Goal: Use online tool/utility

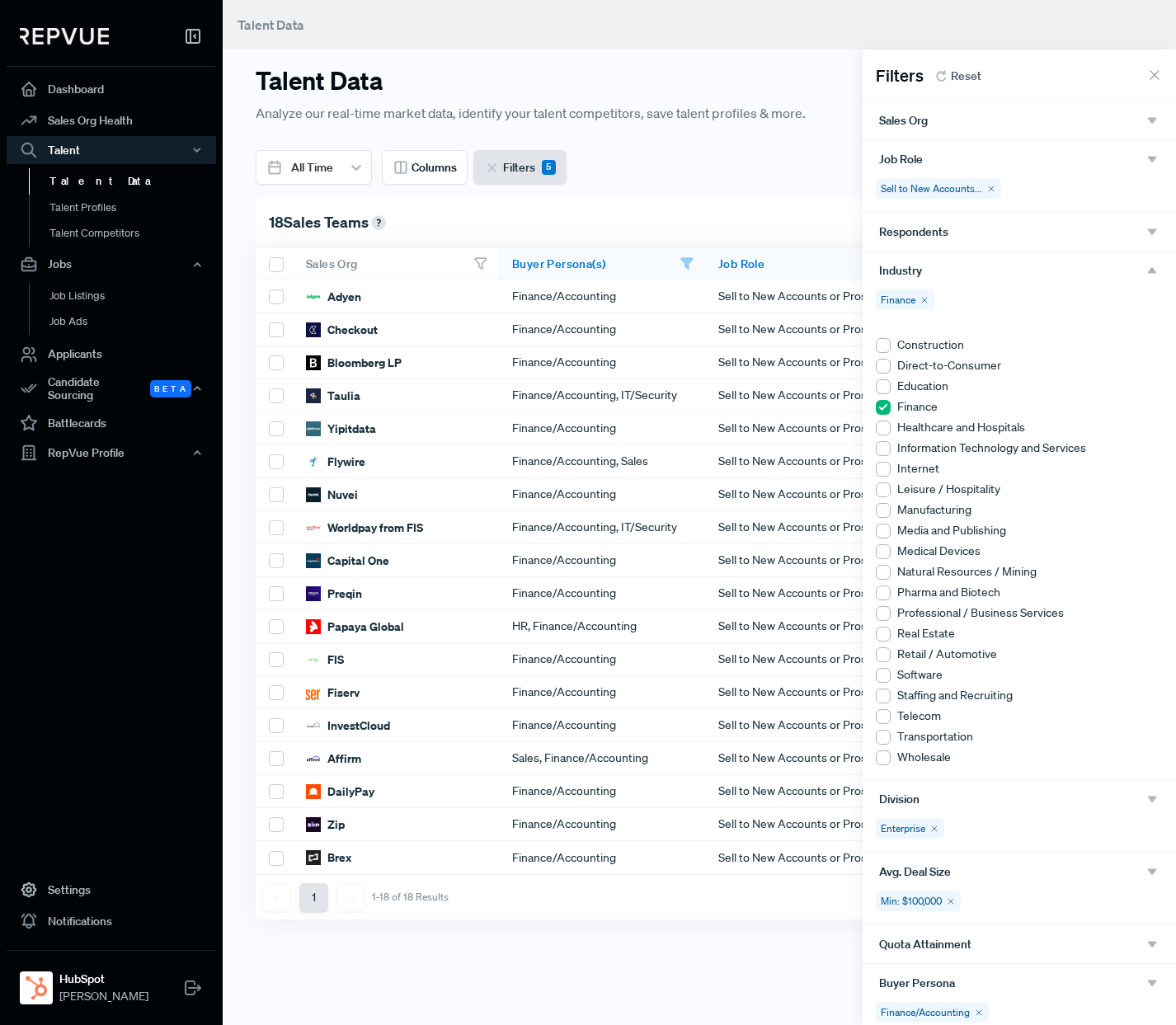
scroll to position [0, 3]
click at [943, 123] on div "Sales Org" at bounding box center [1018, 120] width 280 height 15
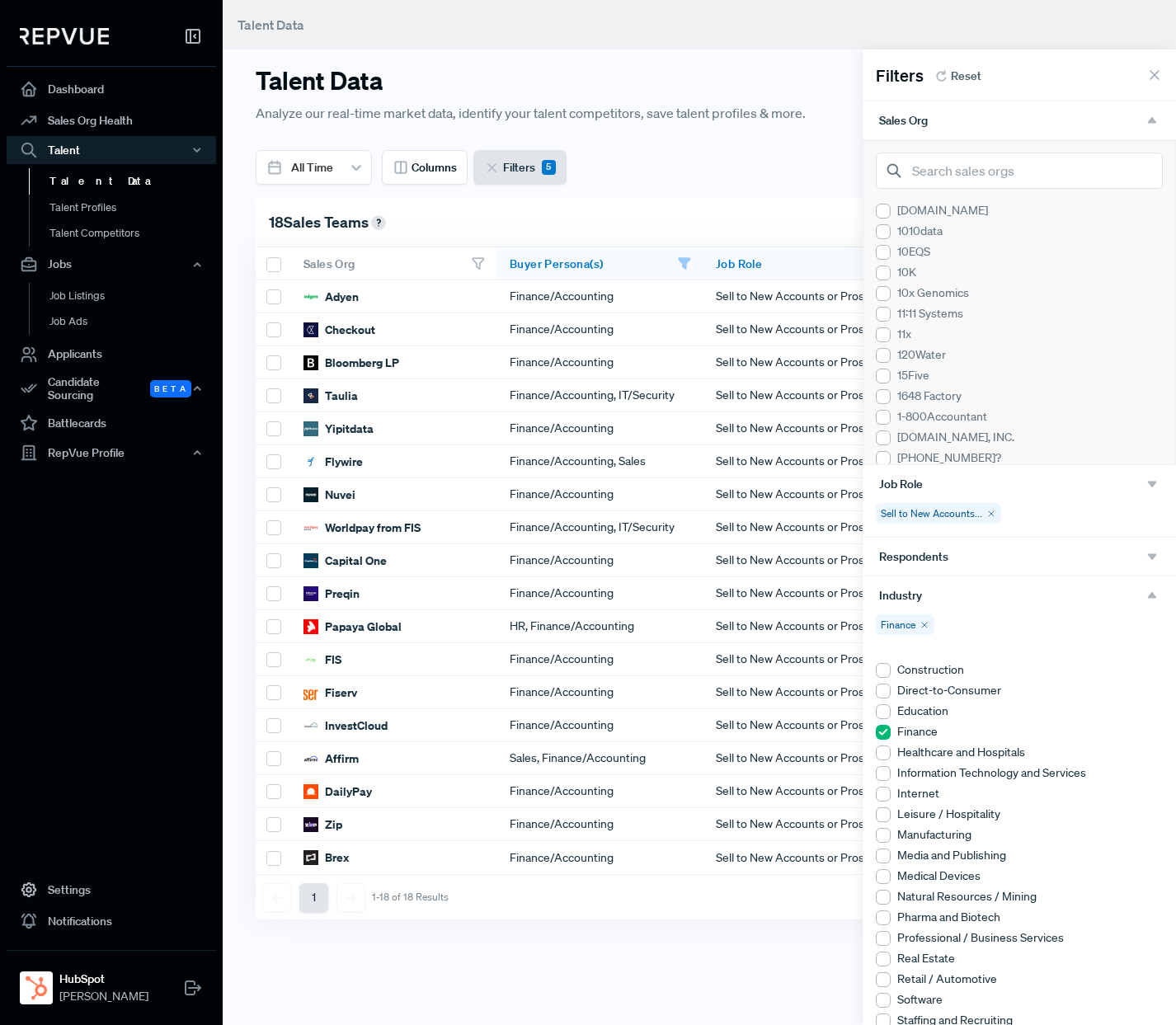
click at [1151, 121] on use "button" at bounding box center [1153, 120] width 9 height 6
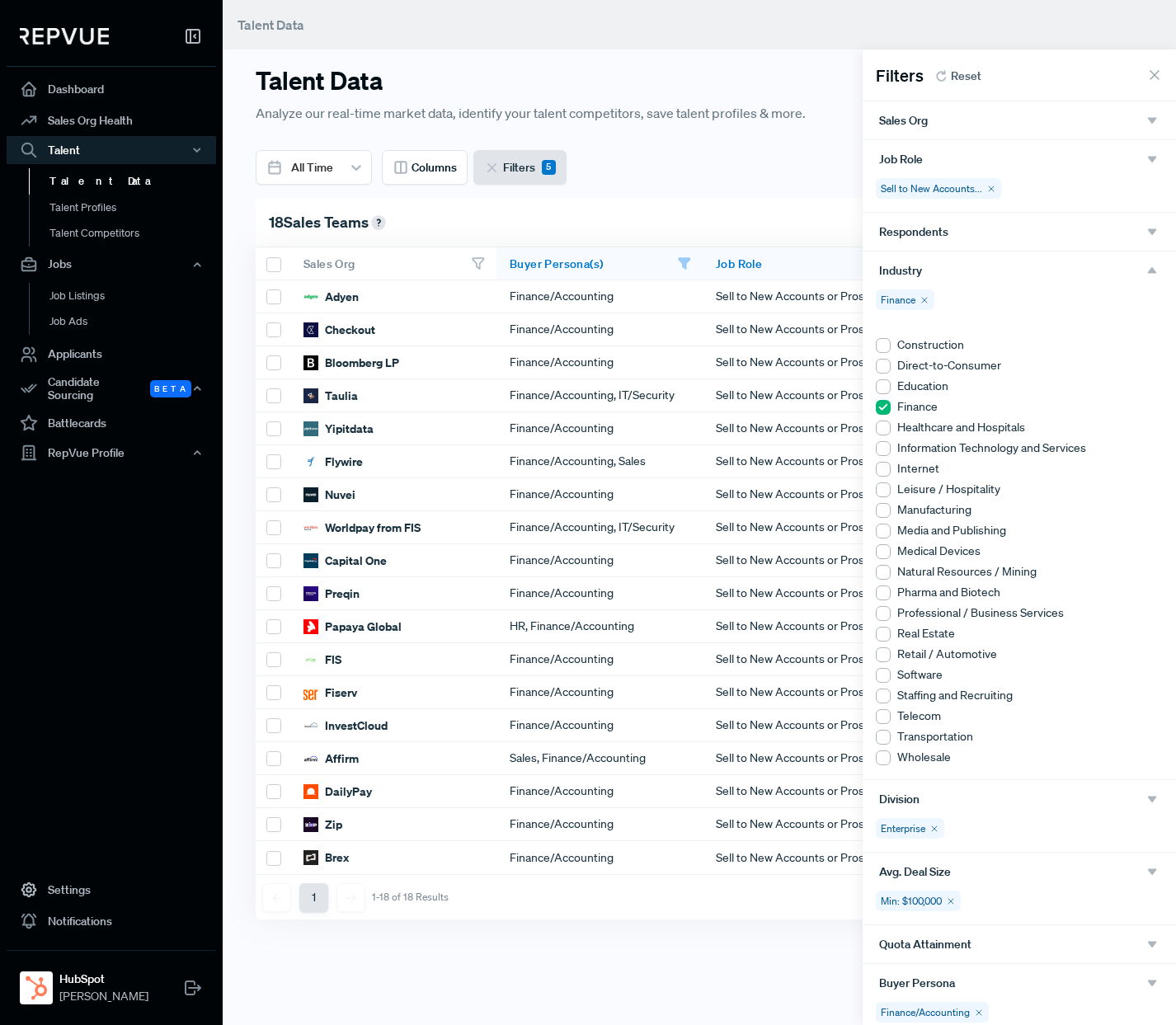
click at [1154, 154] on icon "button" at bounding box center [1152, 159] width 15 height 15
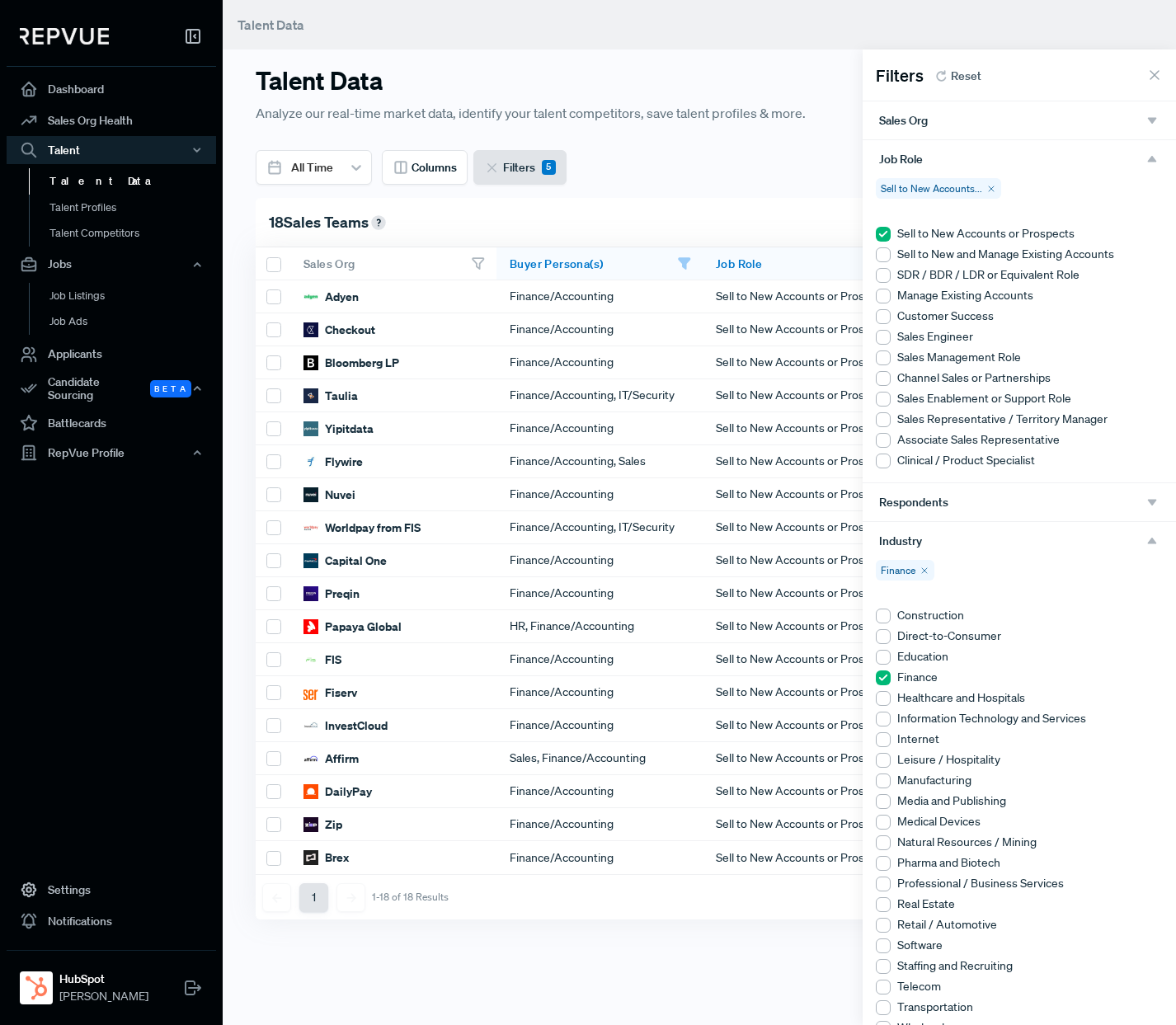
click at [884, 279] on div at bounding box center [883, 275] width 15 height 15
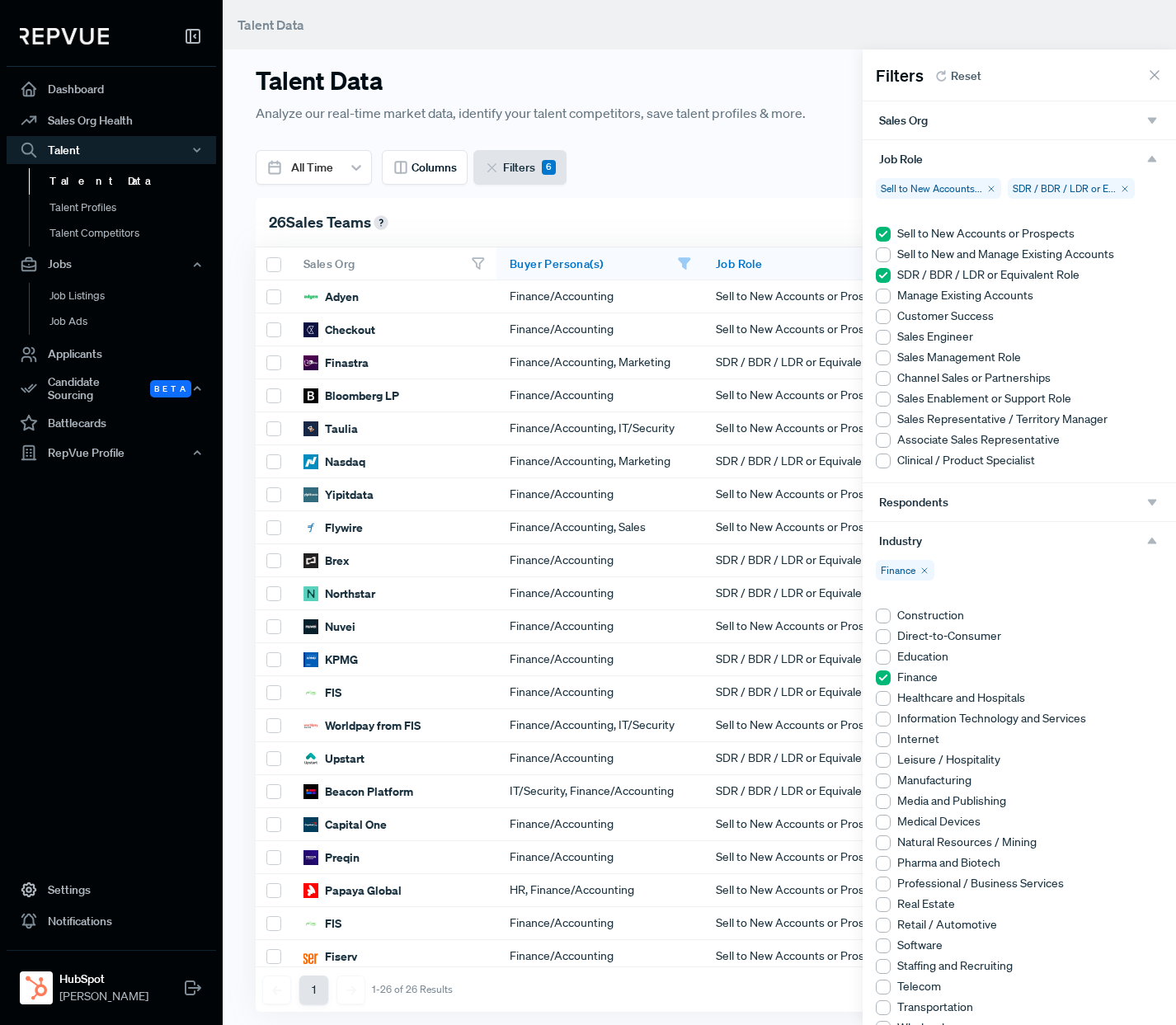
click at [1154, 157] on icon "button" at bounding box center [1152, 159] width 15 height 15
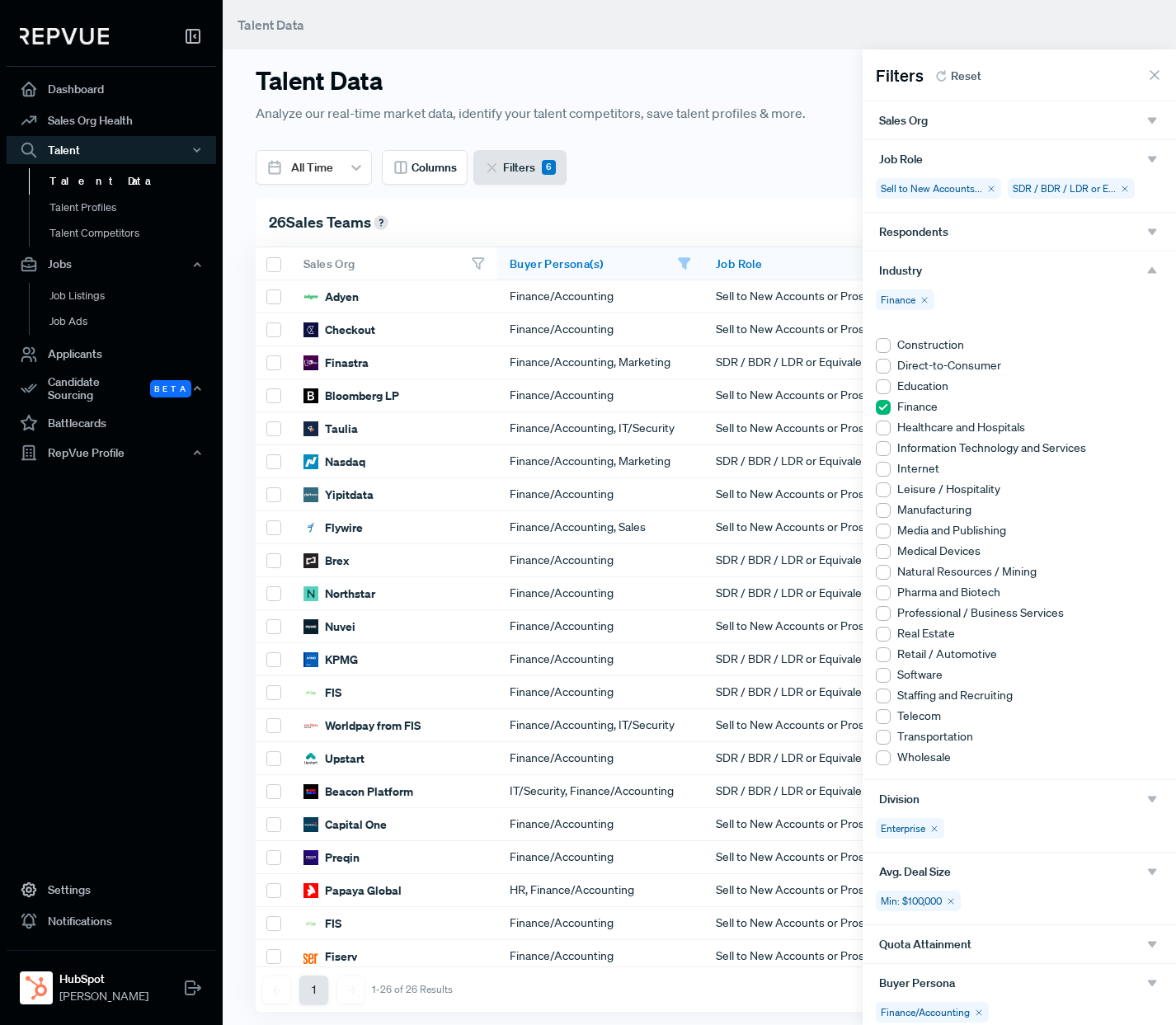
click at [1158, 229] on icon "button" at bounding box center [1152, 232] width 15 height 15
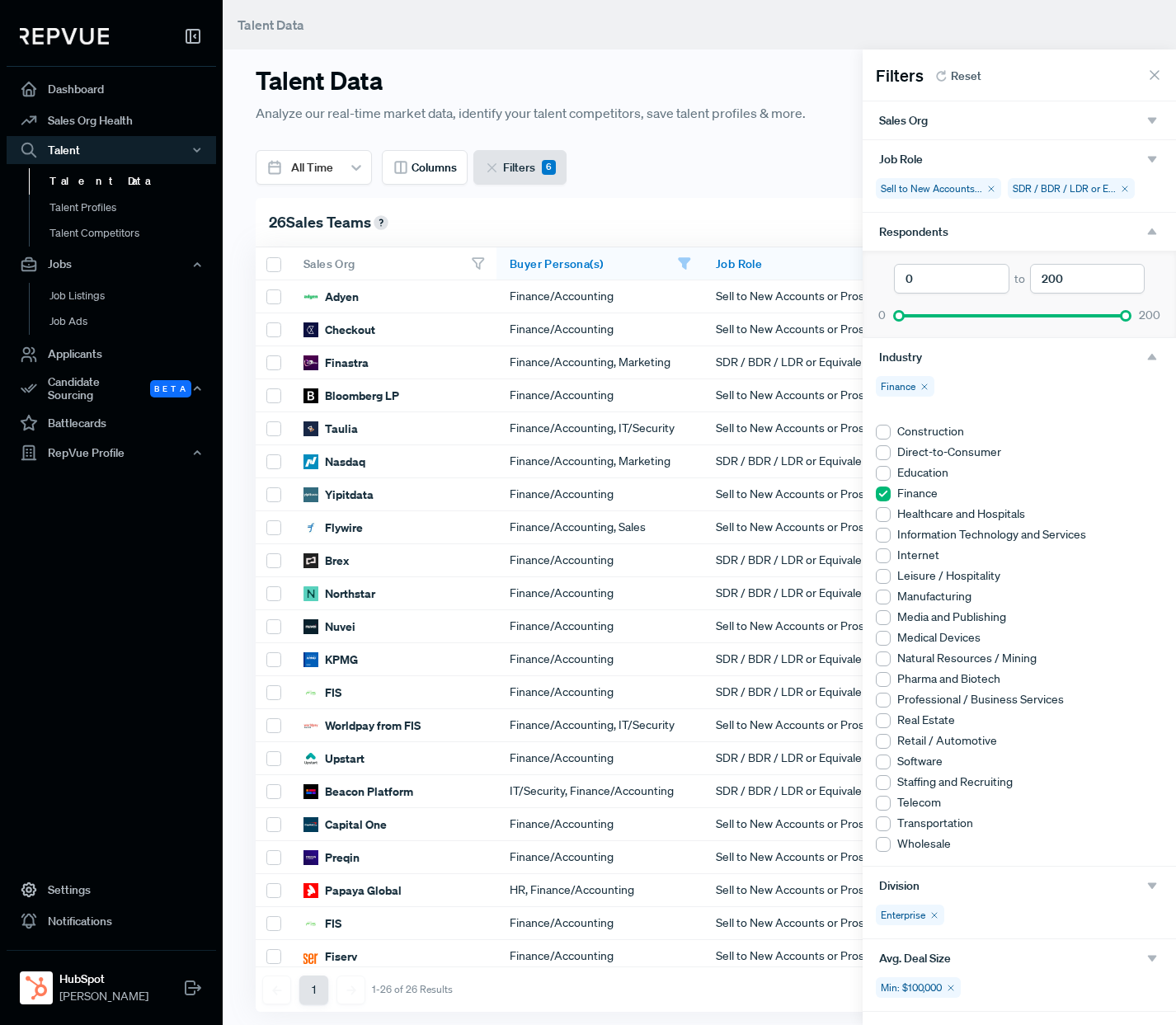
click at [1158, 229] on icon "button" at bounding box center [1152, 232] width 15 height 15
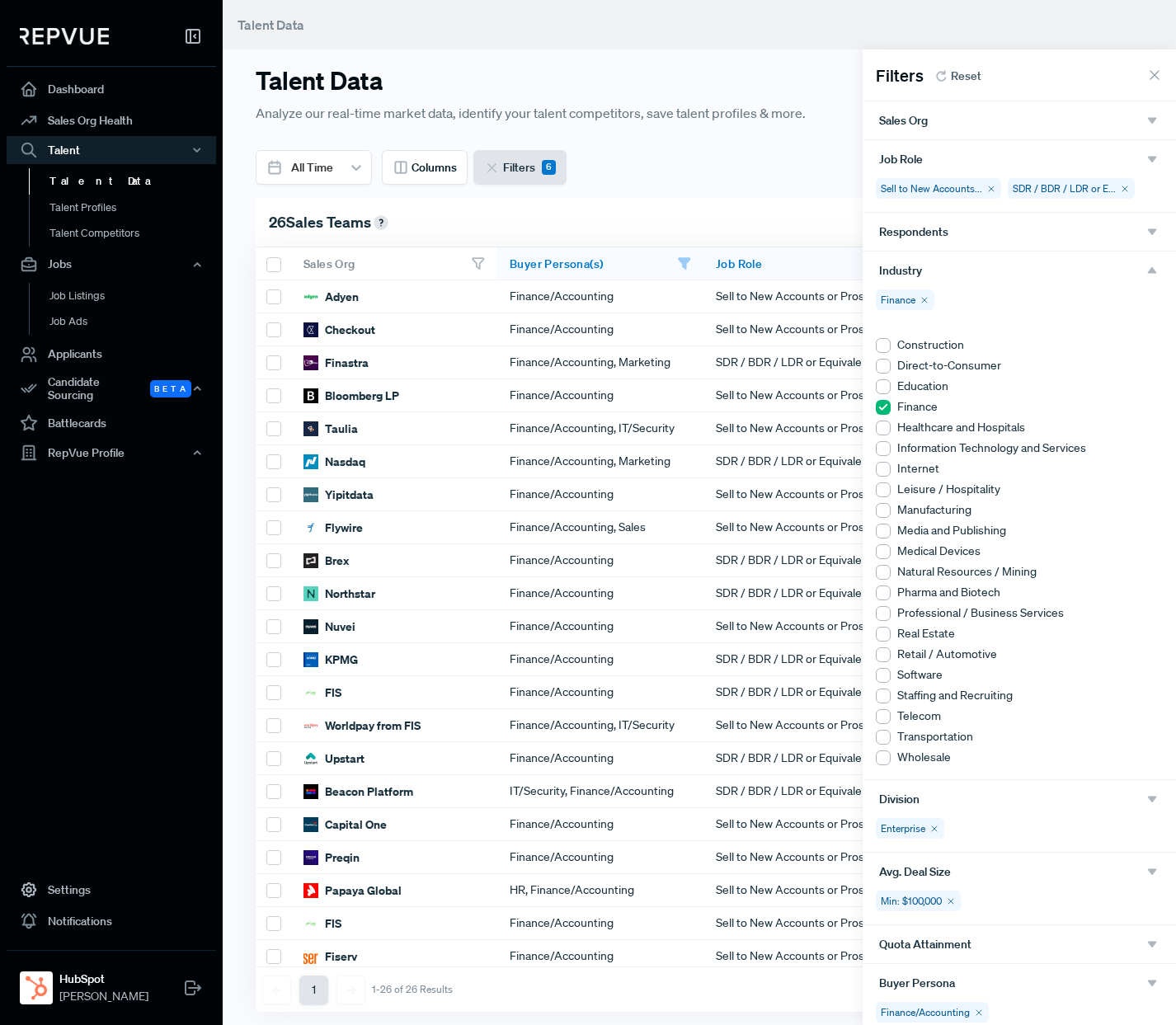
click at [882, 448] on div at bounding box center [883, 448] width 15 height 15
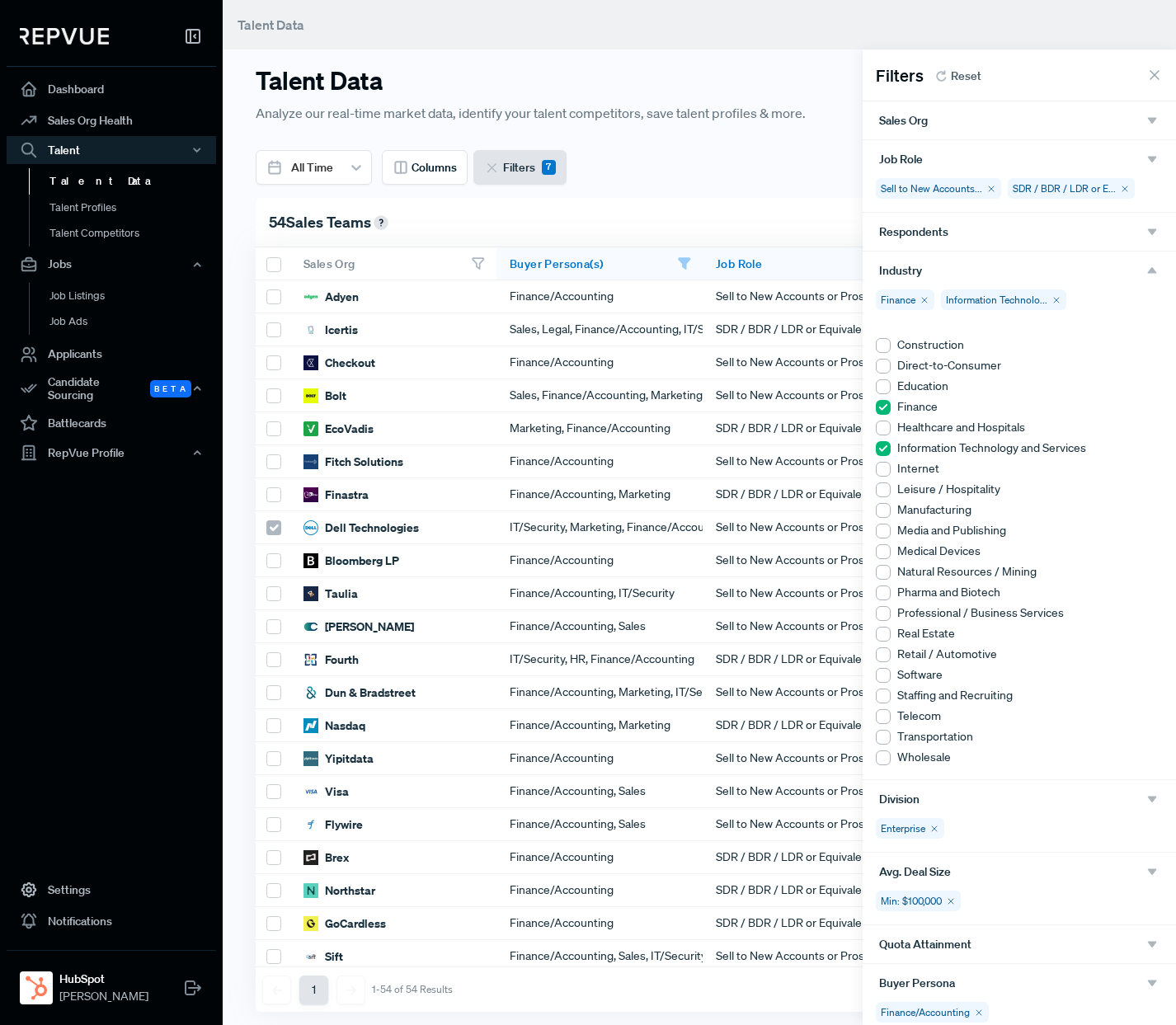
click at [883, 474] on div at bounding box center [883, 469] width 15 height 15
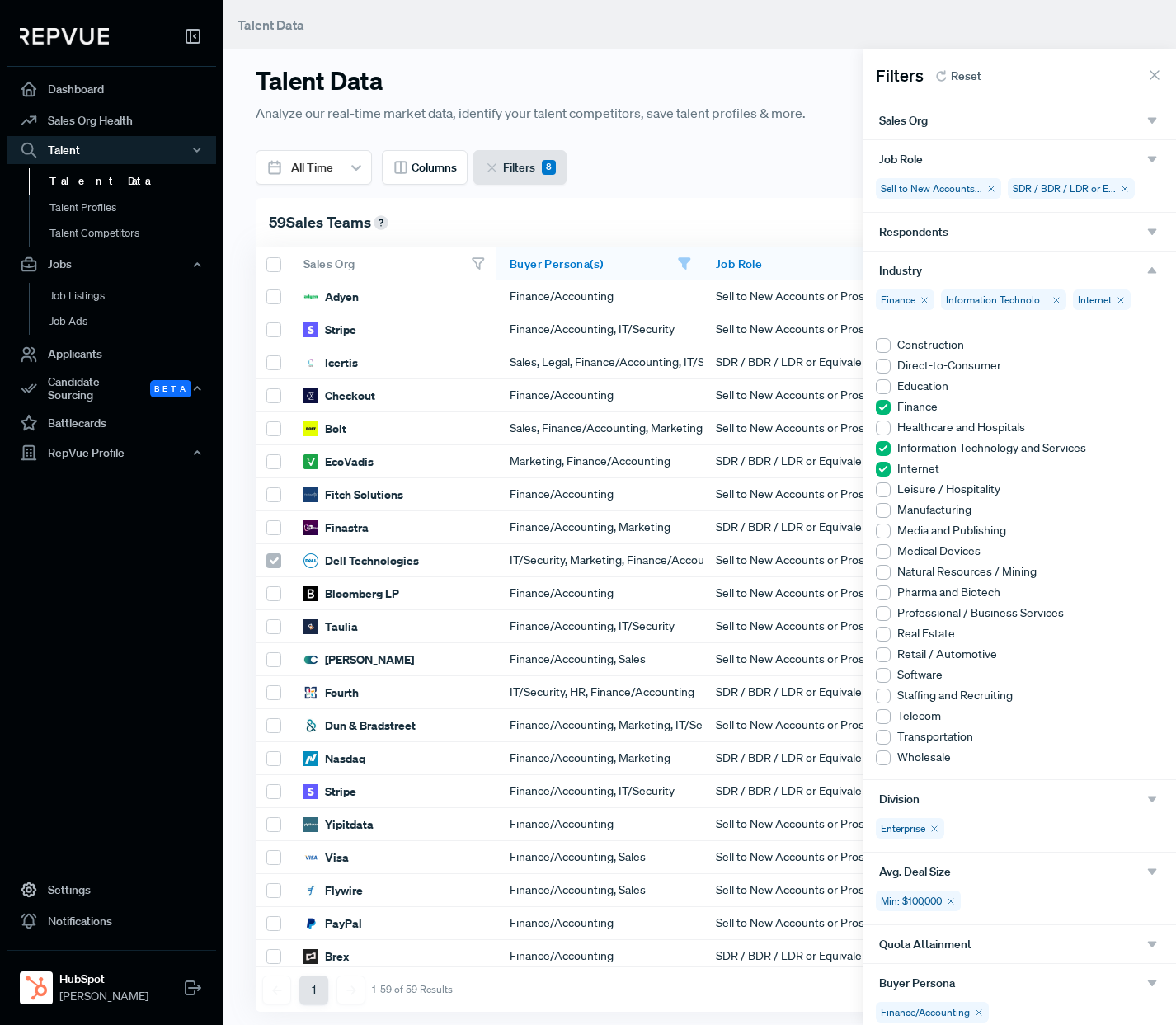
click at [887, 468] on use at bounding box center [883, 469] width 15 height 15
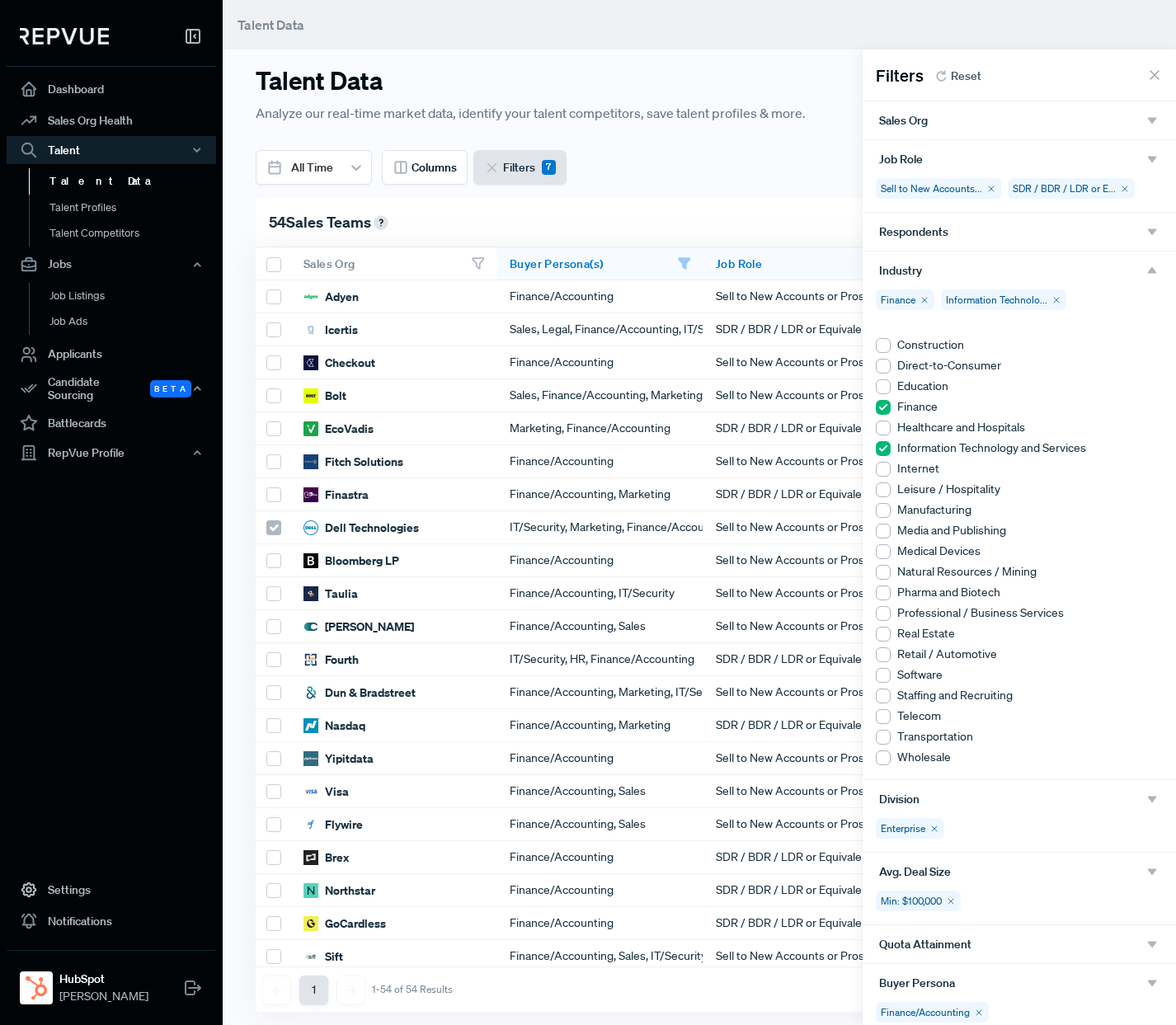
click at [887, 468] on div at bounding box center [883, 469] width 15 height 15
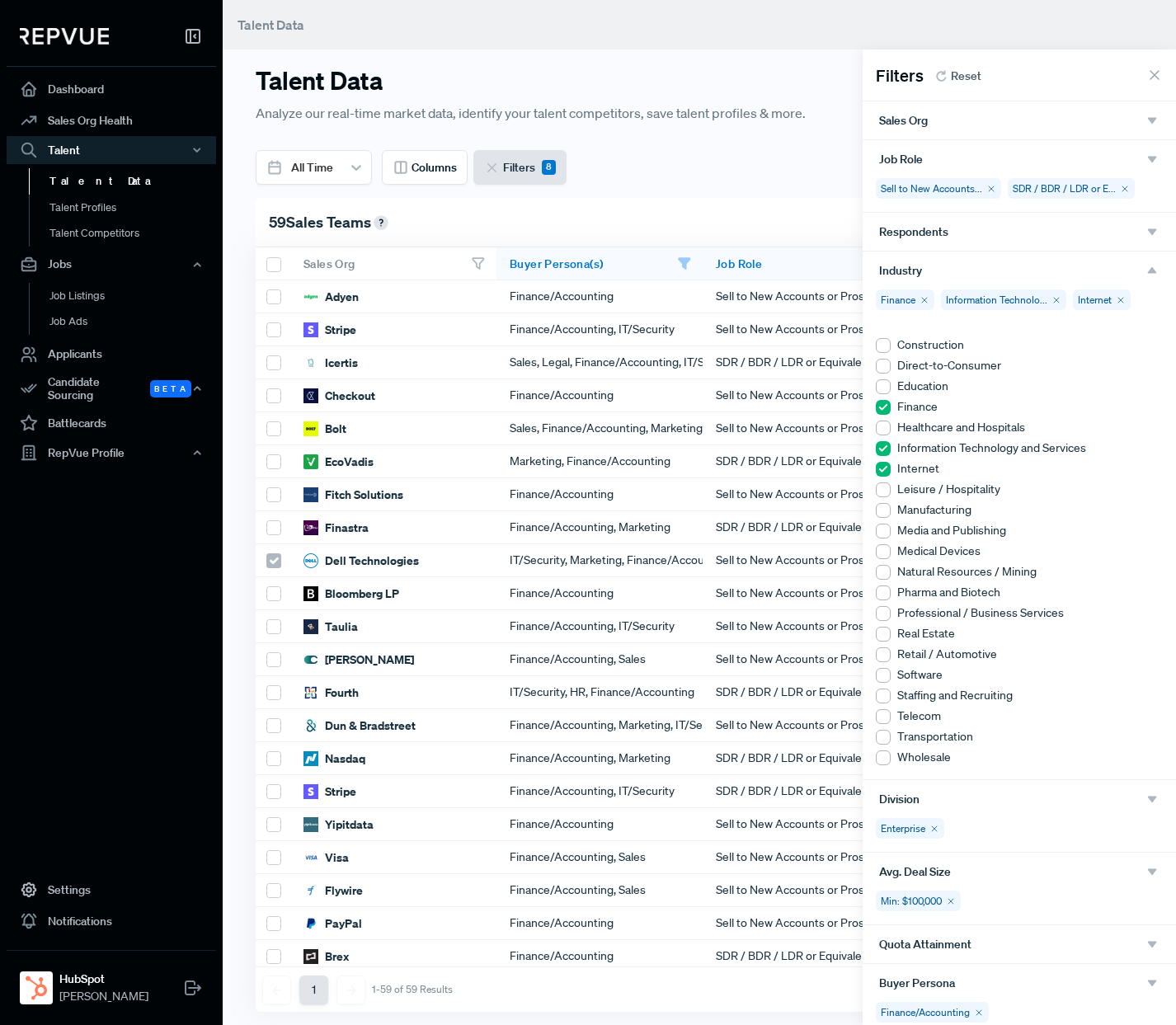
click at [887, 468] on use at bounding box center [883, 469] width 15 height 15
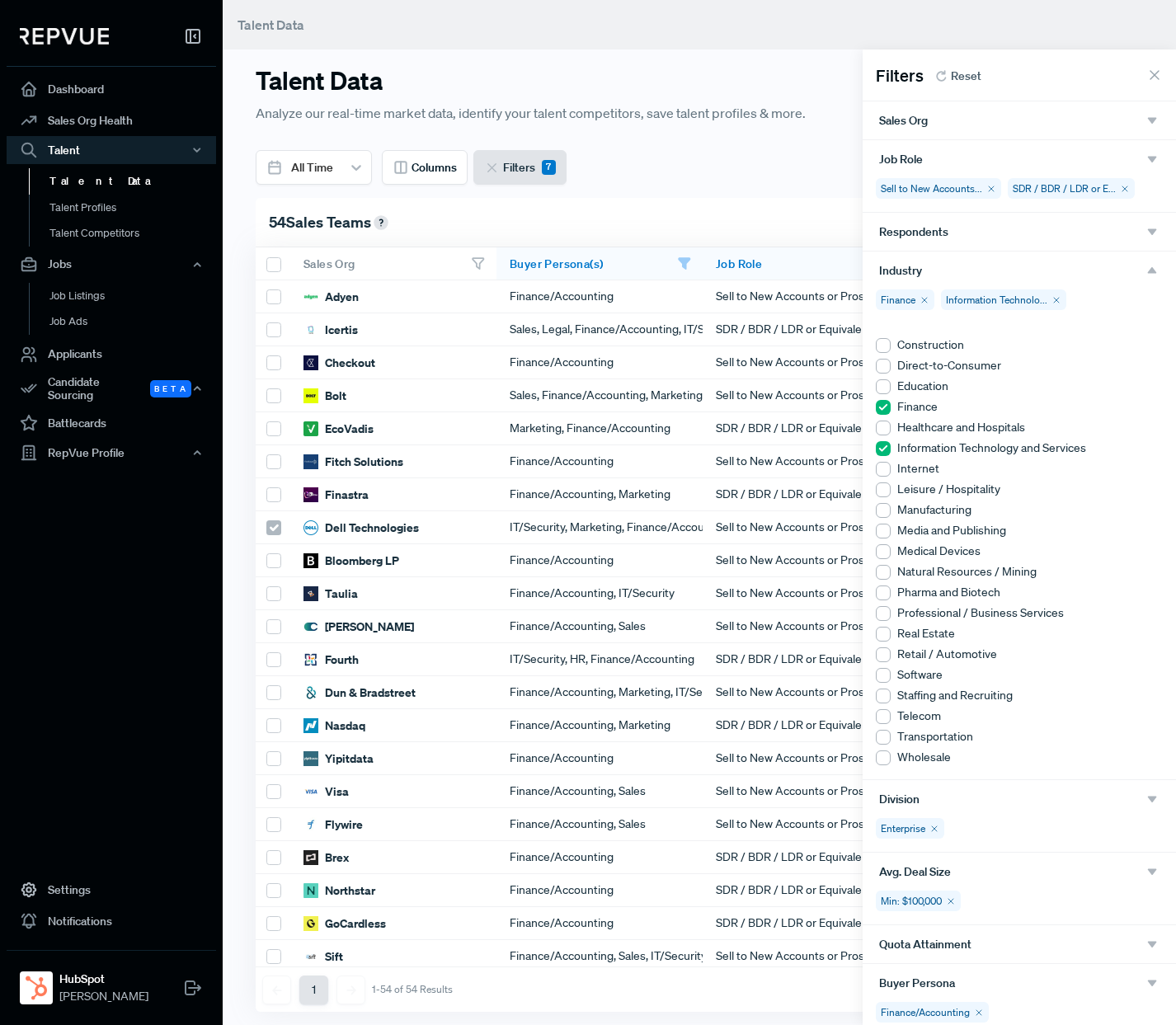
click at [887, 468] on div at bounding box center [883, 469] width 15 height 15
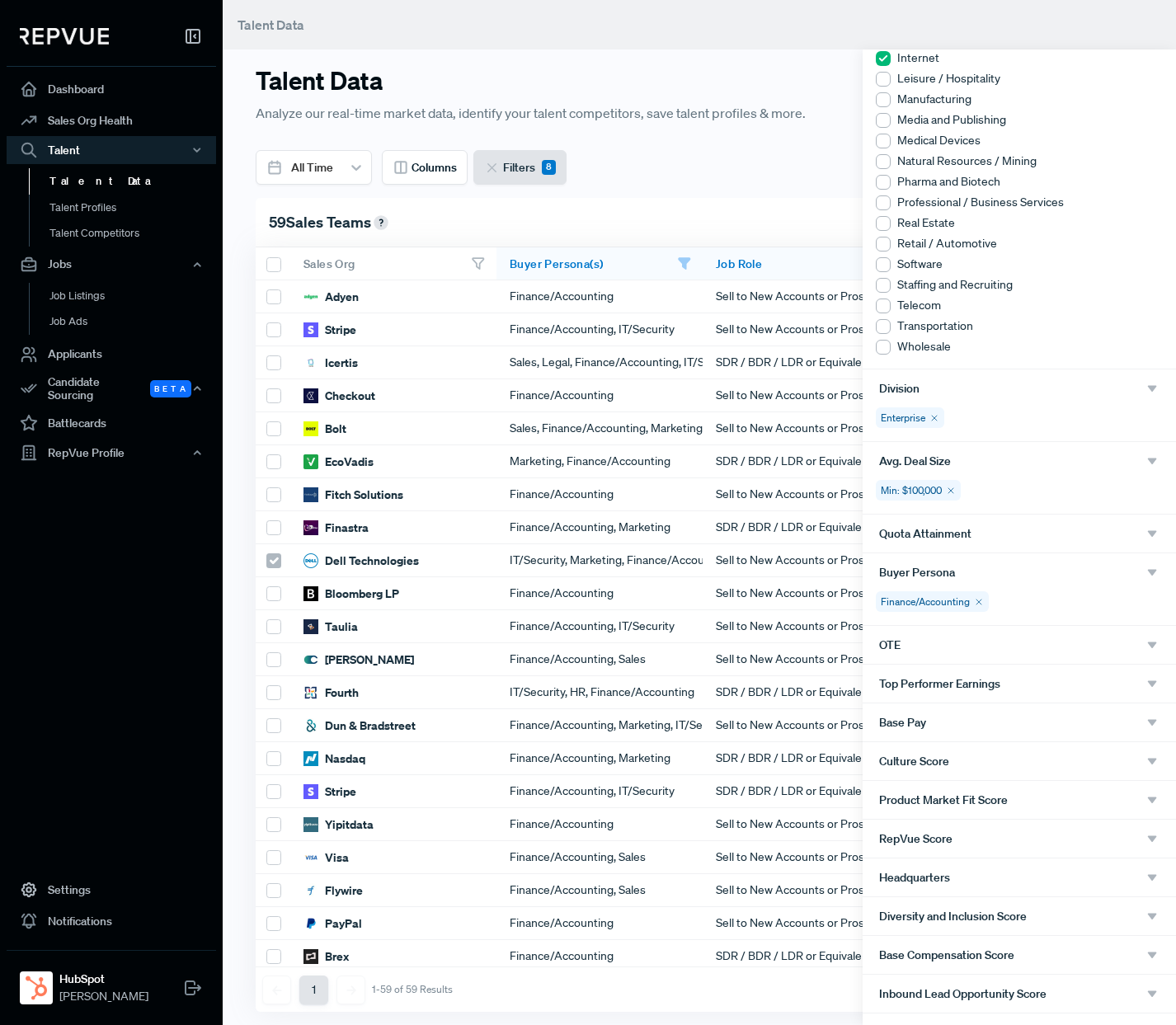
scroll to position [483, 0]
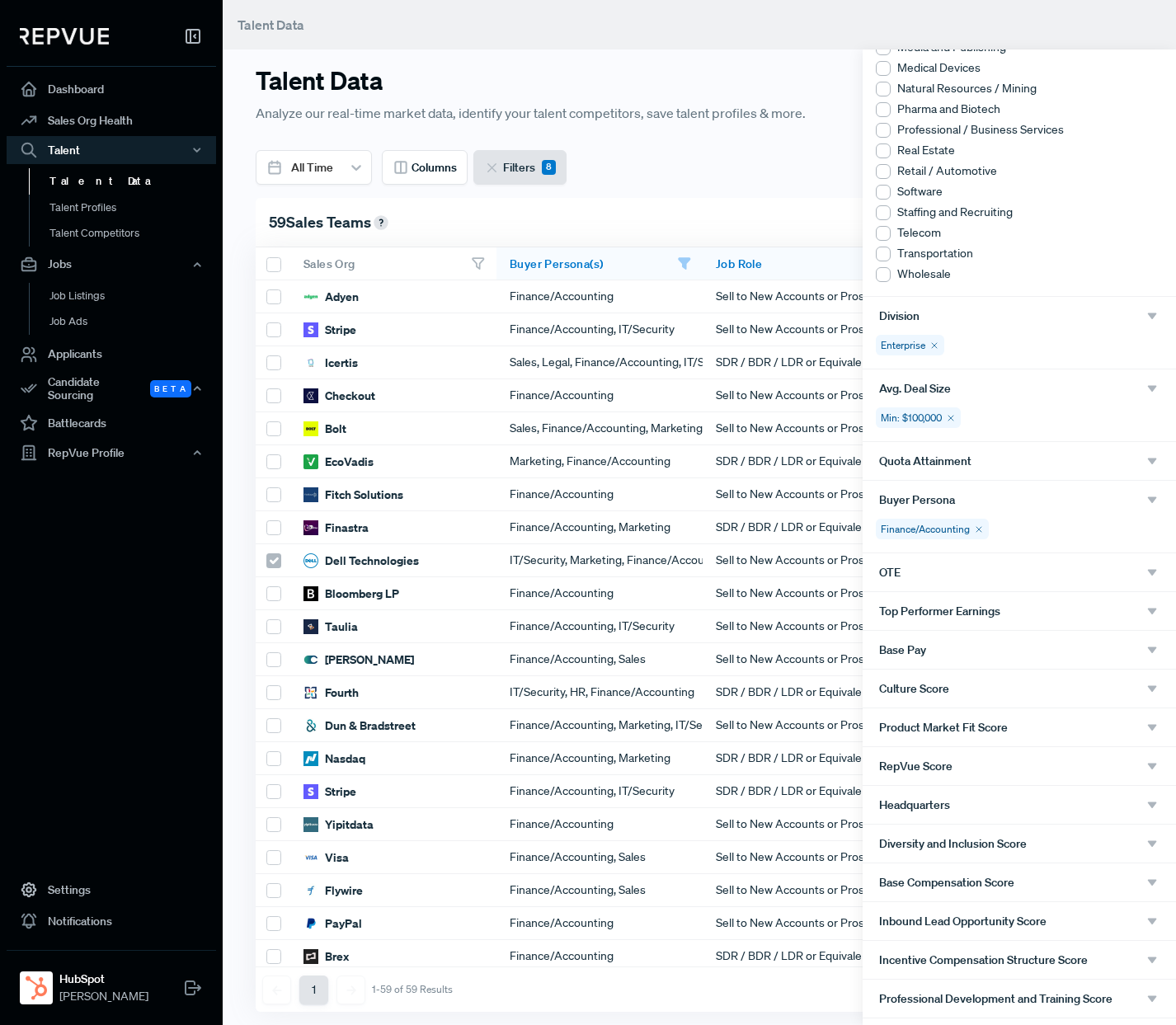
click at [1003, 922] on span "Inbound Lead Opportunity Score" at bounding box center [962, 921] width 167 height 13
type input "1.1"
drag, startPoint x: 1141, startPoint y: 1004, endPoint x: 951, endPoint y: 1004, distance: 190.0
click at [951, 1004] on div at bounding box center [951, 1005] width 12 height 12
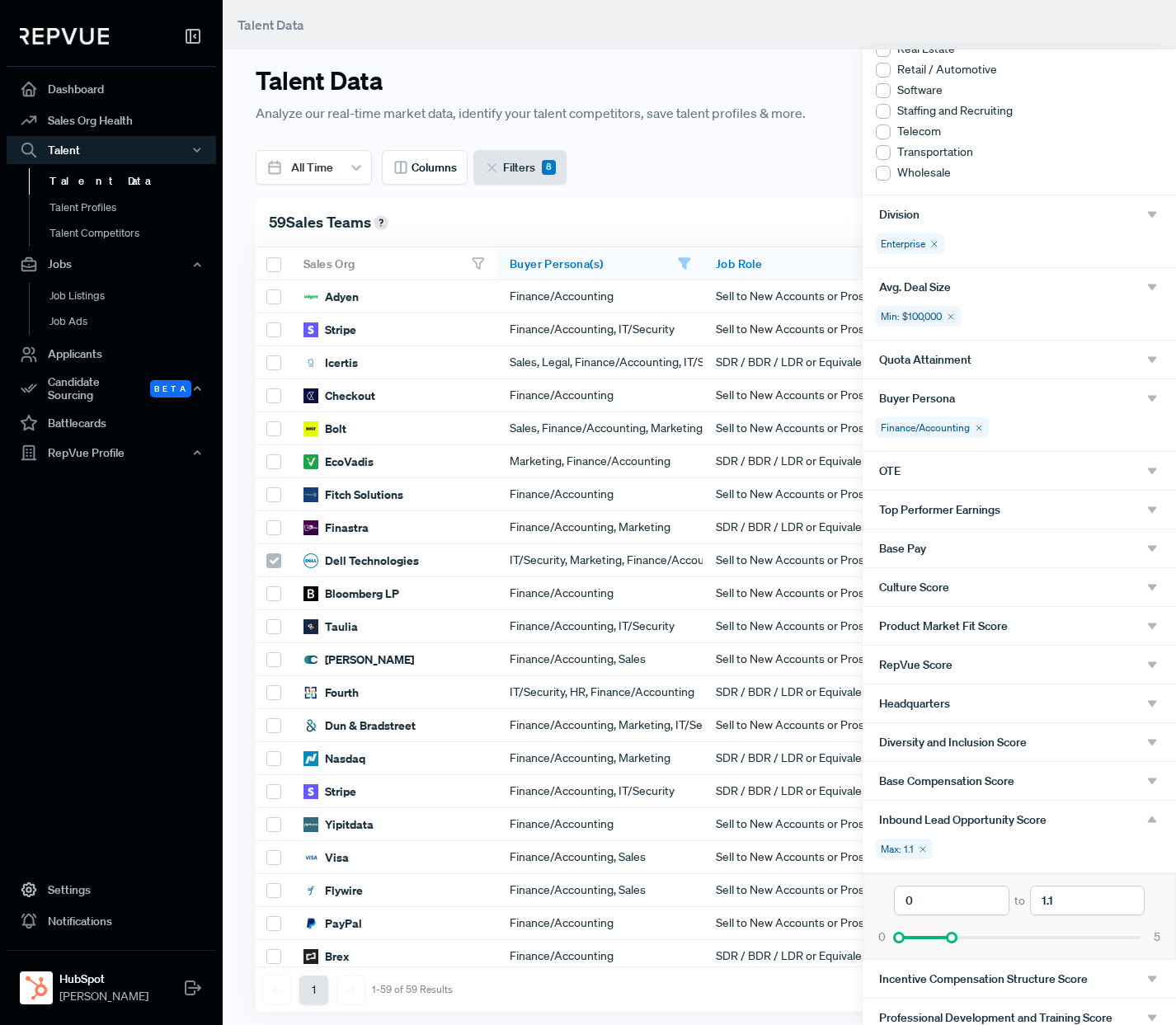
scroll to position [604, 0]
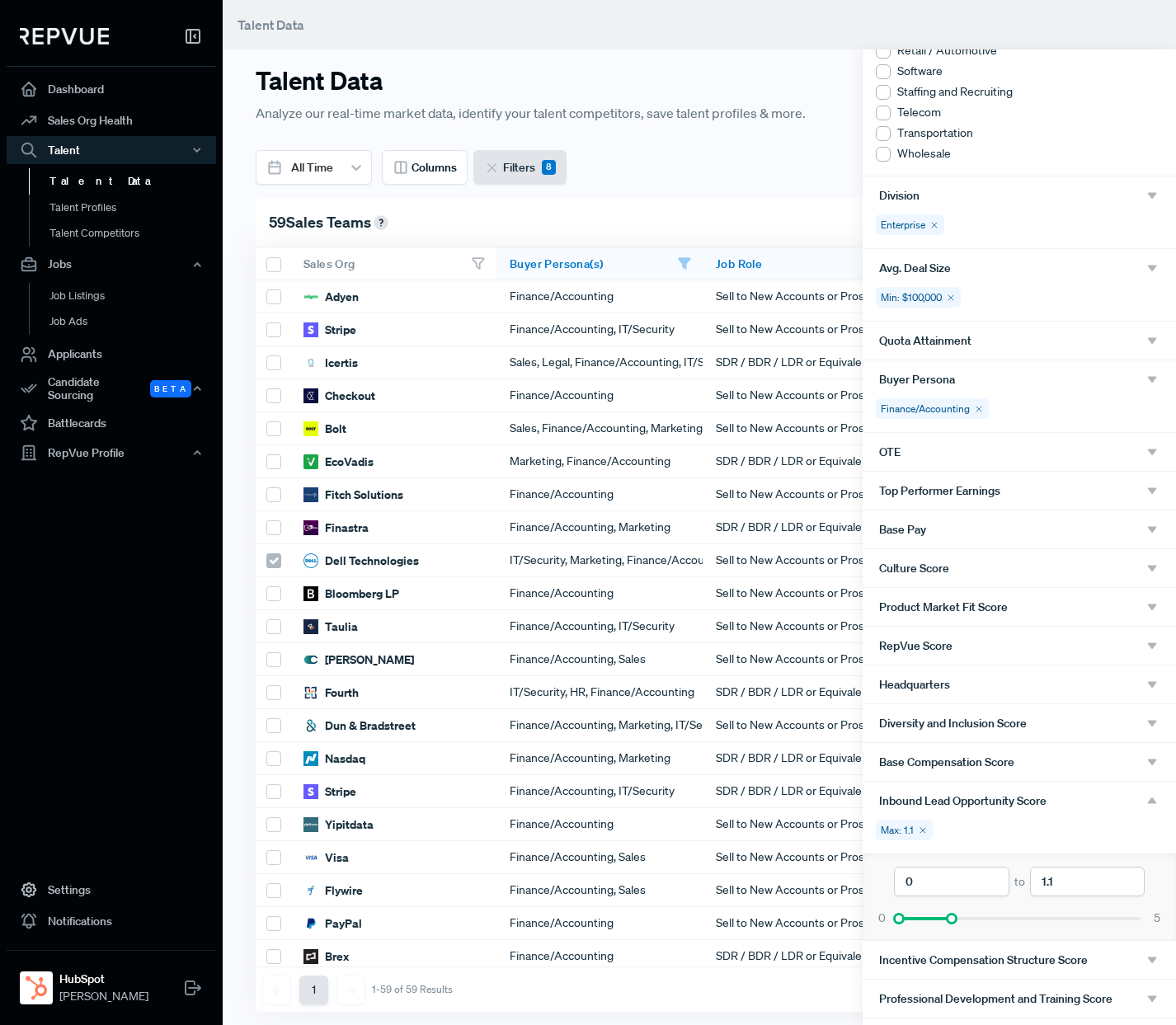
click at [1157, 792] on div "Inbound Lead Opportunity Score" at bounding box center [1019, 801] width 313 height 38
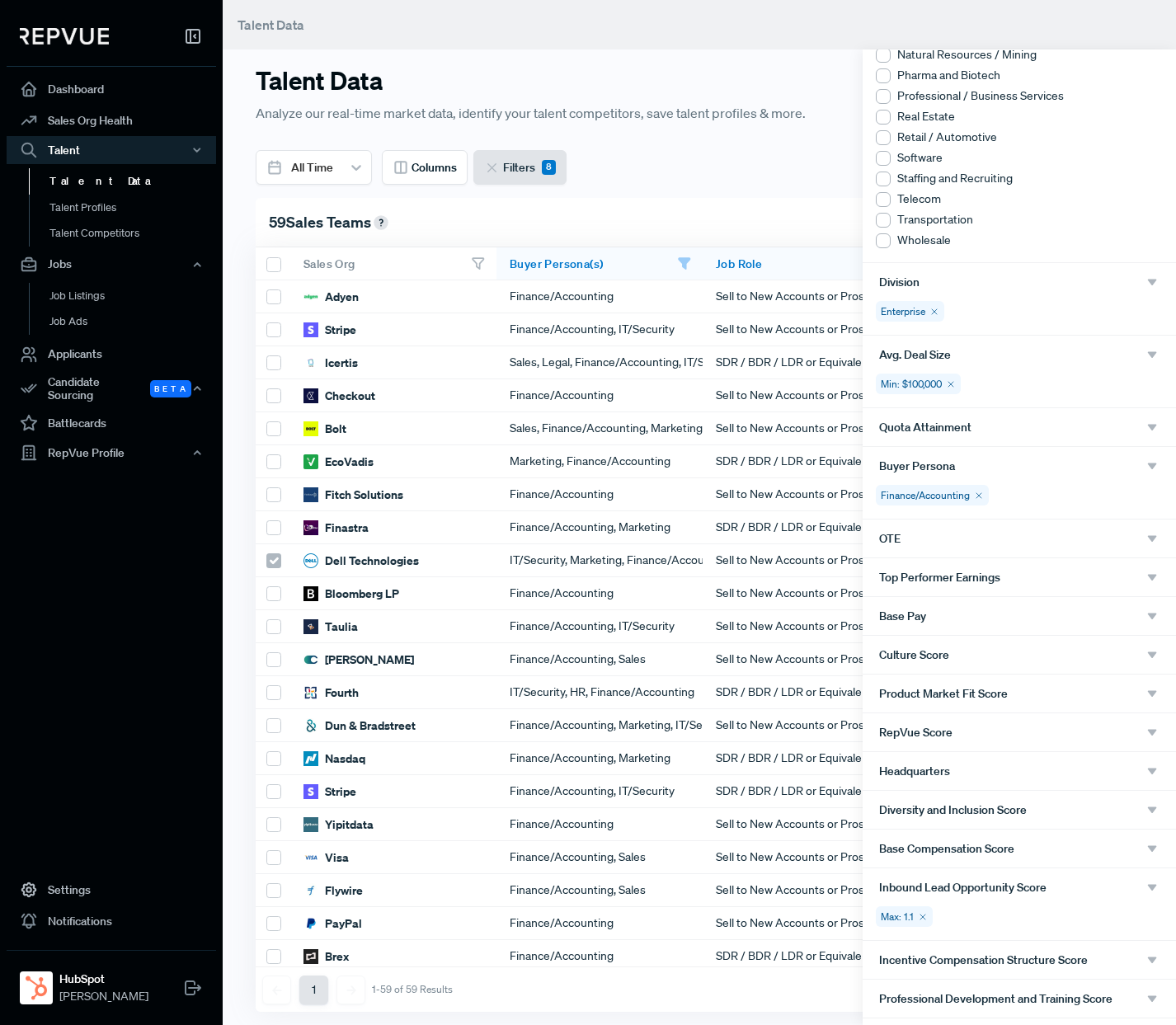
scroll to position [0, 0]
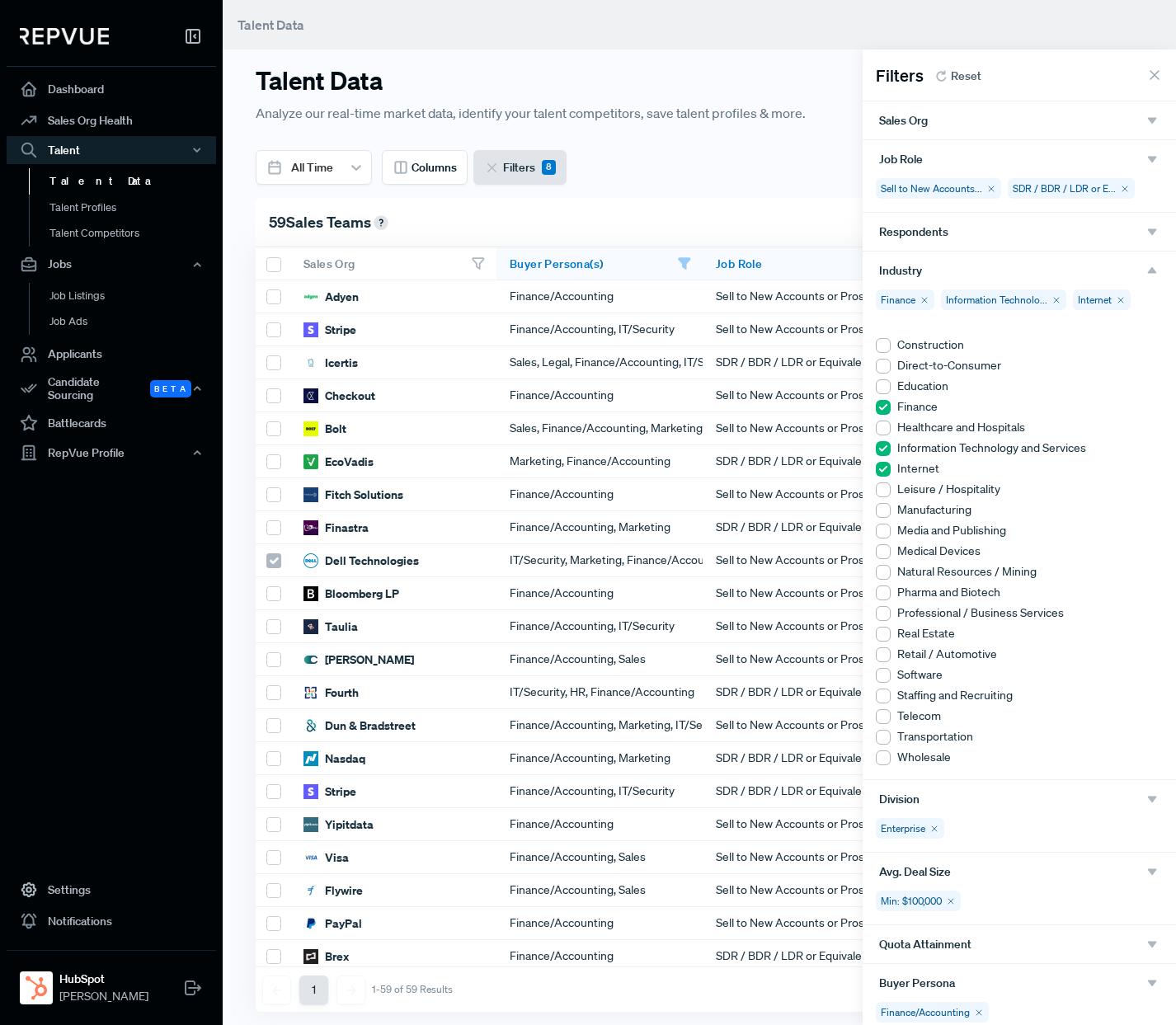
click at [1155, 76] on use at bounding box center [1155, 74] width 8 height 8
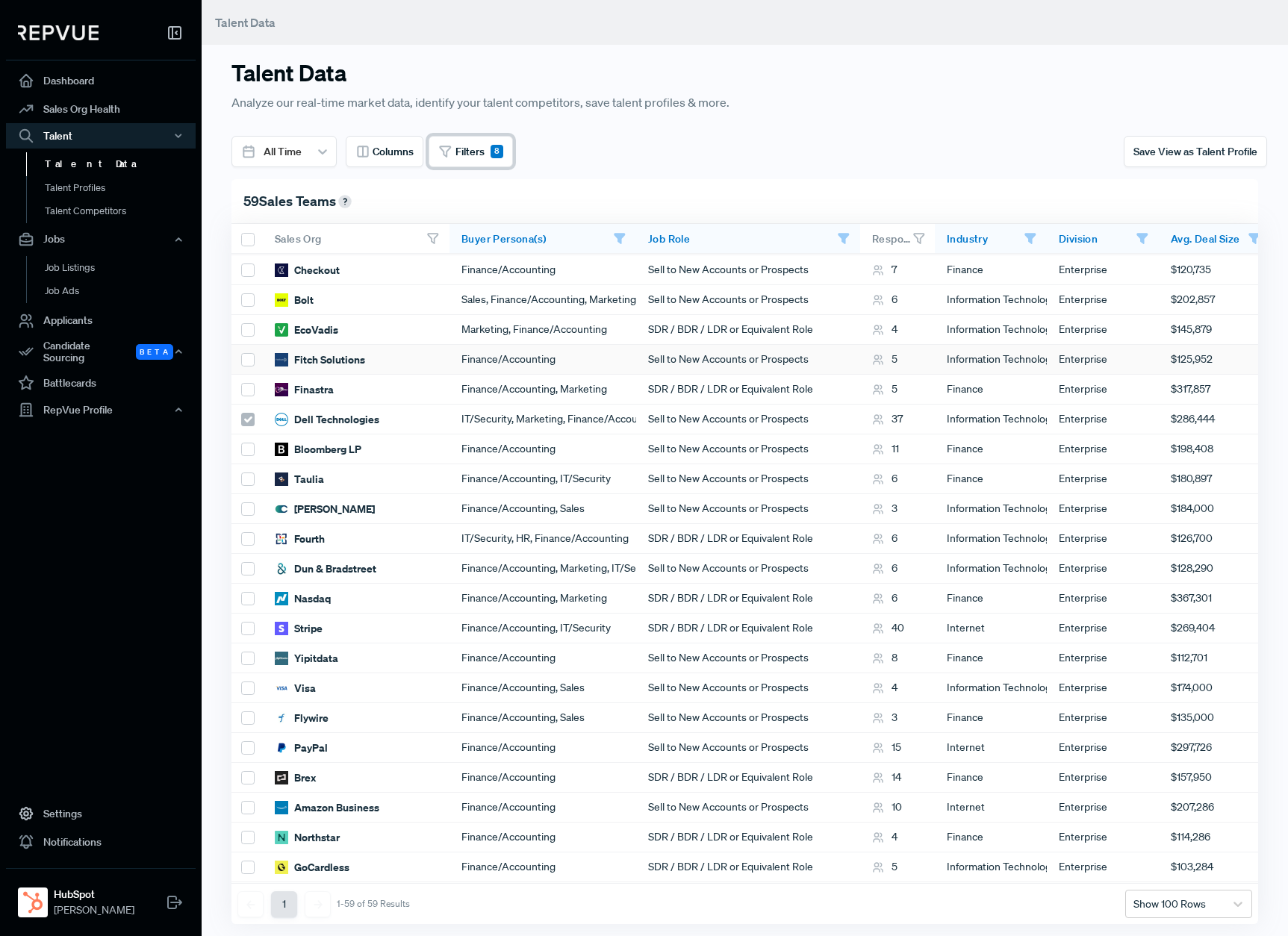
scroll to position [0, 2]
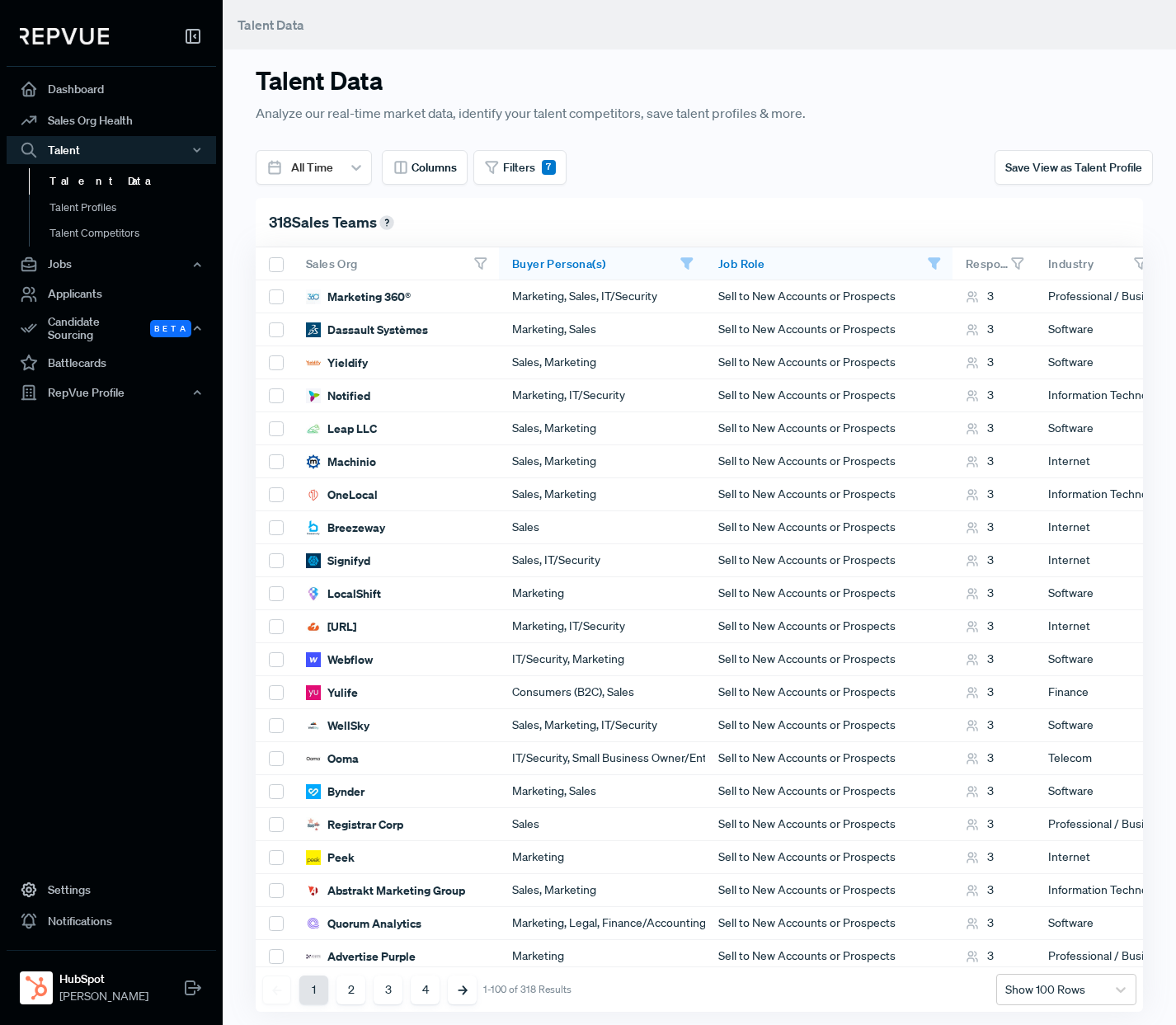
scroll to position [0, 4]
